Goal: Task Accomplishment & Management: Manage account settings

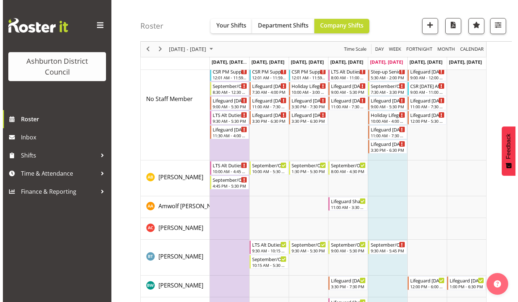
scroll to position [328, 0]
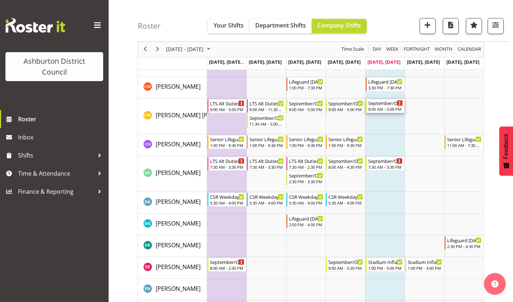
click at [388, 108] on div "9:00 AM - 5:00 PM" at bounding box center [385, 109] width 35 height 6
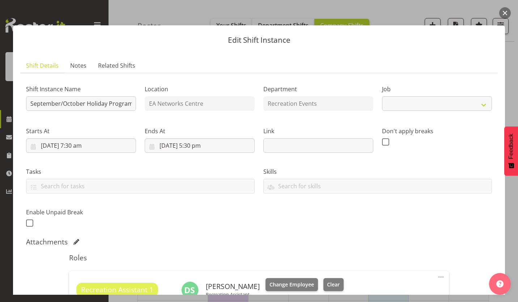
select select "4046"
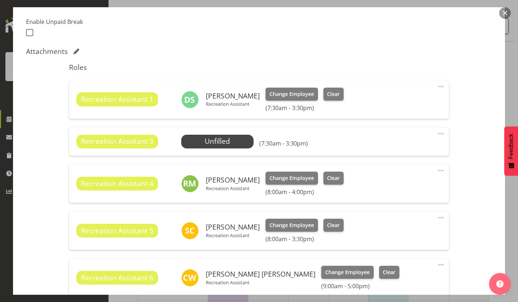
scroll to position [188, 0]
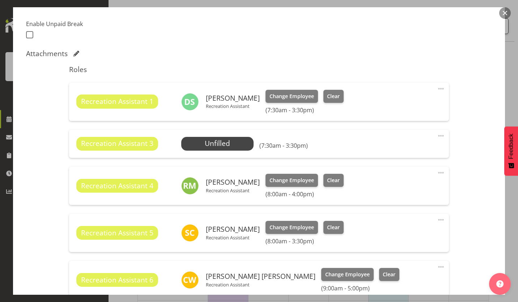
click at [438, 136] on span at bounding box center [441, 135] width 9 height 9
click at [386, 152] on link "Edit" at bounding box center [411, 151] width 70 height 13
select select "8"
select select "2025"
select select "7"
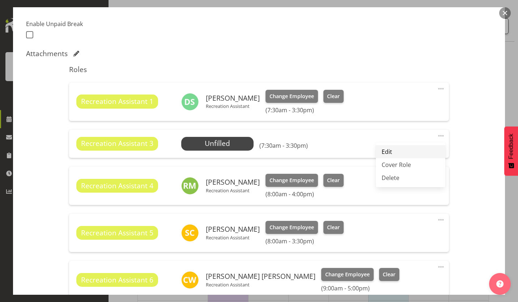
select select "30"
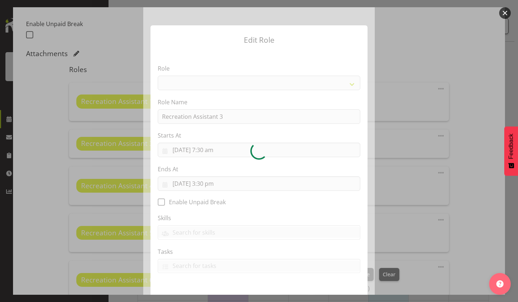
select select "84"
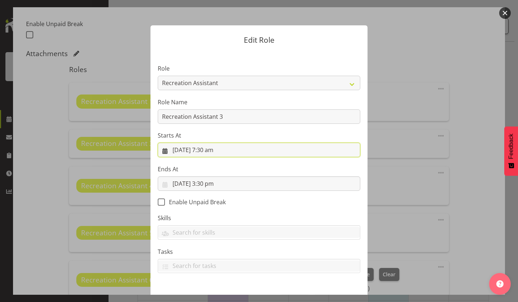
click at [218, 150] on input "26/09/2025, 7:30 am" at bounding box center [259, 150] width 203 height 14
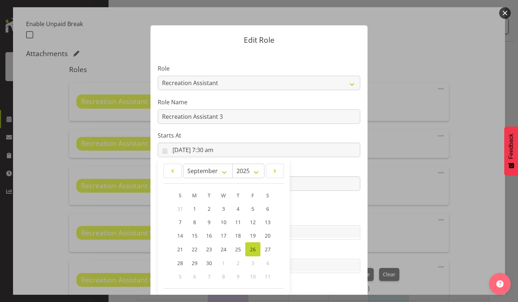
scroll to position [28, 0]
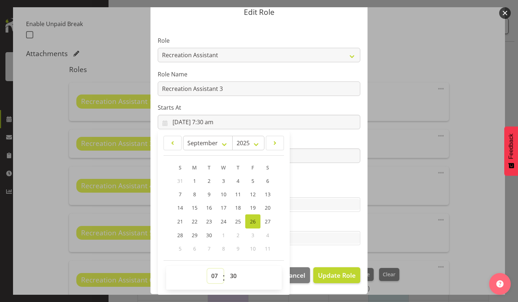
click at [212, 278] on select "00 01 02 03 04 05 06 07 08 09 10 11 12 13 14 15 16 17 18 19 20 21 22 23" at bounding box center [215, 276] width 16 height 14
select select "14"
click at [207, 269] on select "00 01 02 03 04 05 06 07 08 09 10 11 12 13 14 15 16 17 18 19 20 21 22 23" at bounding box center [215, 276] width 16 height 14
type input "26/09/2025, 2:30 pm"
click at [234, 275] on select "00 01 02 03 04 05 06 07 08 09 10 11 12 13 14 15 16 17 18 19 20 21 22 23 24 25 2…" at bounding box center [234, 276] width 16 height 14
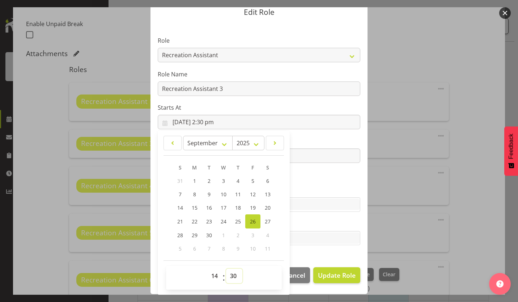
select select "0"
click at [226, 269] on select "00 01 02 03 04 05 06 07 08 09 10 11 12 13 14 15 16 17 18 19 20 21 22 23 24 25 2…" at bounding box center [234, 276] width 16 height 14
type input "26/09/2025, 2:00 pm"
click at [317, 169] on section "Role AAGM Deputy Director AAGM Director Archivist Childrens Librarian Collectio…" at bounding box center [259, 141] width 217 height 237
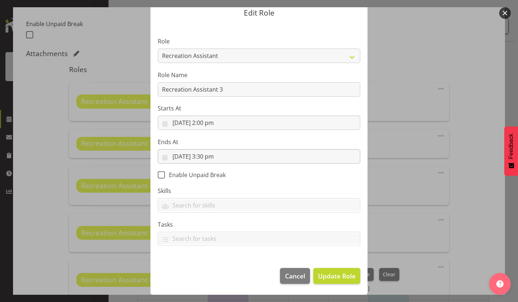
scroll to position [27, 0]
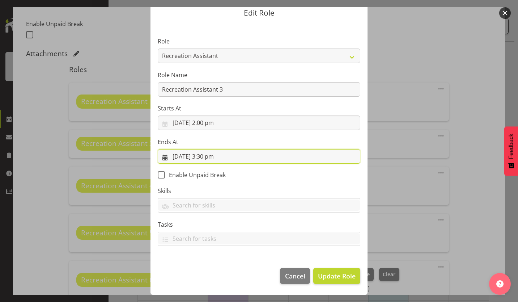
click at [202, 157] on input "26/09/2025, 3:30 pm" at bounding box center [259, 156] width 203 height 14
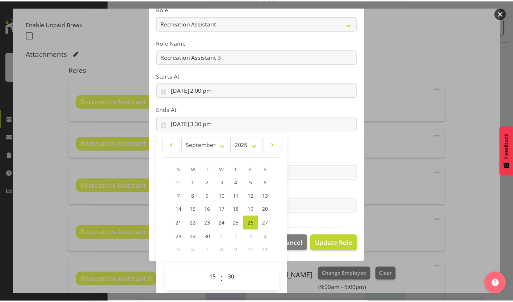
scroll to position [62, 0]
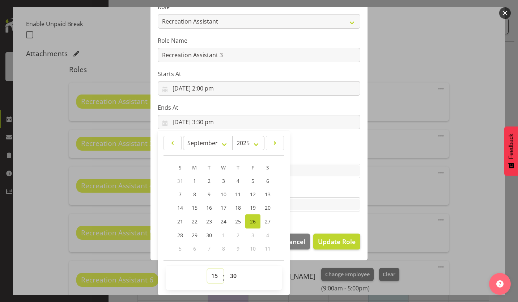
click at [216, 273] on select "00 01 02 03 04 05 06 07 08 09 10 11 12 13 14 15 16 17 18 19 20 21 22 23" at bounding box center [215, 276] width 16 height 14
select select "16"
type input "26/09/2025, 4:30 pm"
click at [231, 277] on select "00 01 02 03 04 05 06 07 08 09 10 11 12 13 14 15 16 17 18 19 20 21 22 23 24 25 2…" at bounding box center [234, 276] width 16 height 14
select select "0"
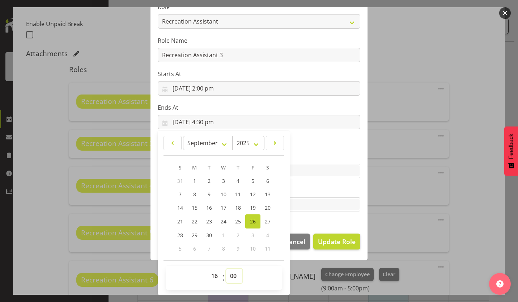
click at [226, 269] on select "00 01 02 03 04 05 06 07 08 09 10 11 12 13 14 15 16 17 18 19 20 21 22 23 24 25 2…" at bounding box center [234, 276] width 16 height 14
type input "26/09/2025, 4:00 pm"
click at [351, 240] on span "Update Role" at bounding box center [337, 241] width 38 height 9
select select
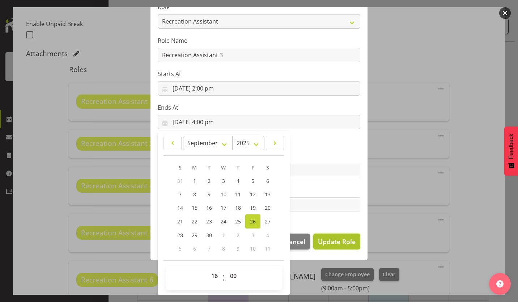
select select
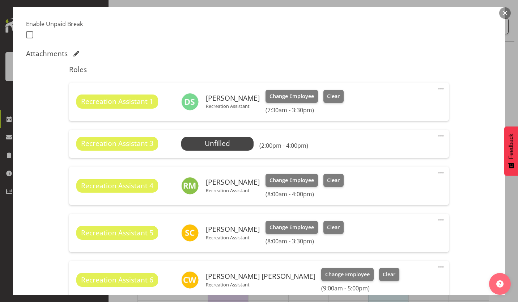
scroll to position [61, 0]
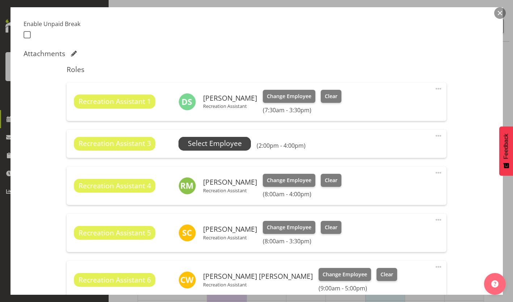
click at [239, 144] on span "Select Employee" at bounding box center [215, 143] width 54 height 10
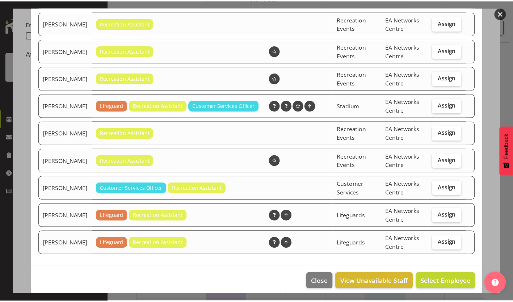
scroll to position [359, 0]
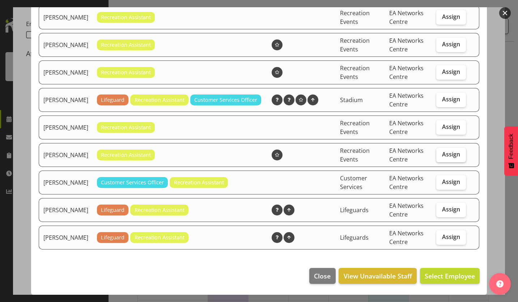
click at [442, 156] on span "Assign" at bounding box center [451, 154] width 18 height 7
click at [441, 156] on input "Assign" at bounding box center [439, 154] width 5 height 5
checkbox input "true"
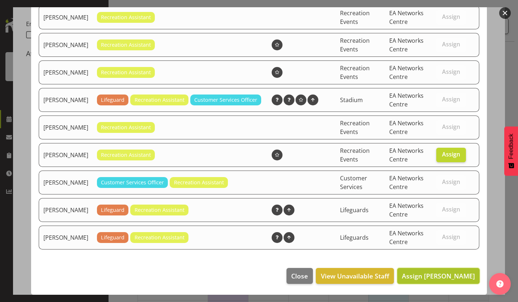
click at [412, 272] on span "Assign Marguerite Conlan" at bounding box center [438, 276] width 73 height 9
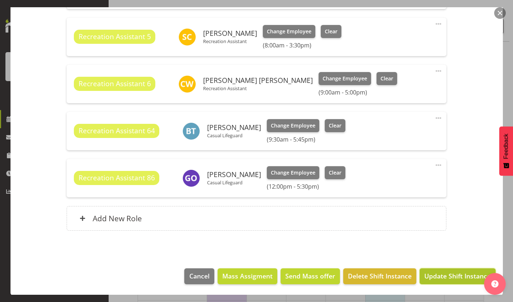
click at [438, 275] on span "Update Shift Instance" at bounding box center [457, 275] width 66 height 9
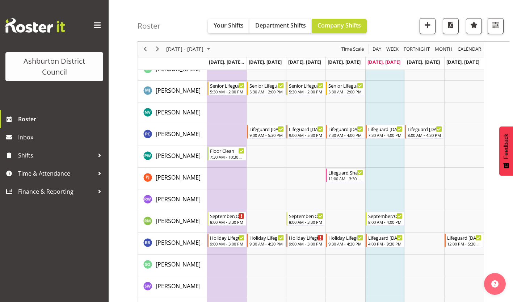
scroll to position [1391, 0]
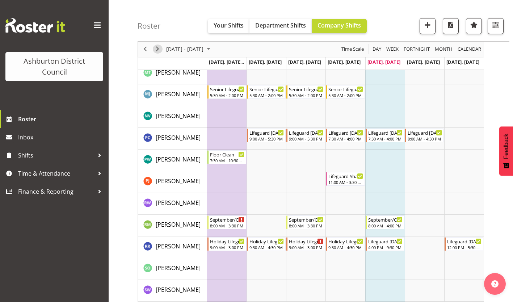
click at [157, 50] on span "Next" at bounding box center [157, 49] width 9 height 9
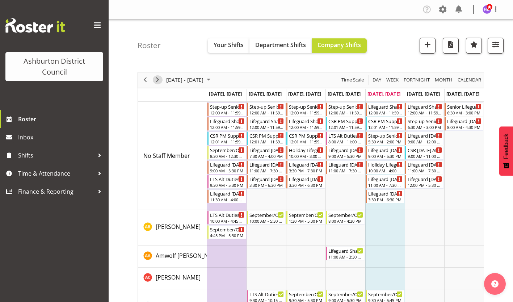
click at [157, 83] on span "Next" at bounding box center [157, 79] width 9 height 9
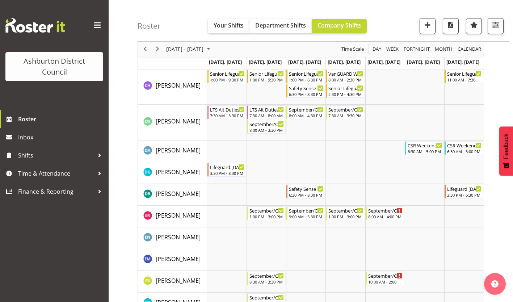
scroll to position [426, 0]
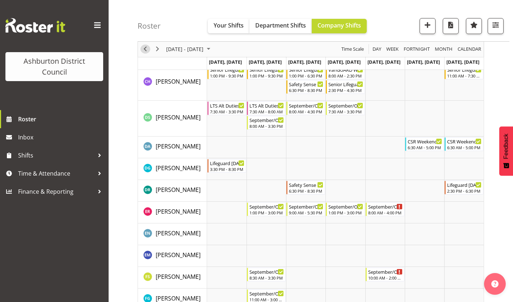
click at [144, 48] on span "Previous" at bounding box center [145, 49] width 9 height 9
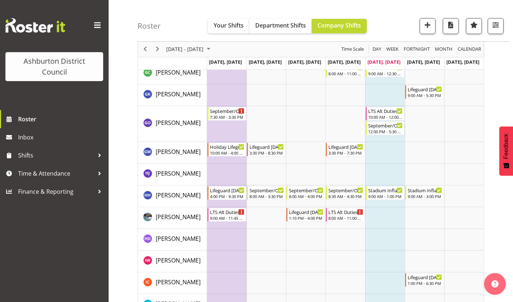
scroll to position [665, 0]
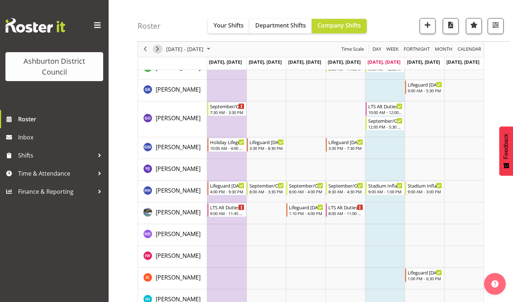
click at [159, 50] on span "Next" at bounding box center [157, 49] width 9 height 9
